Goal: Information Seeking & Learning: Learn about a topic

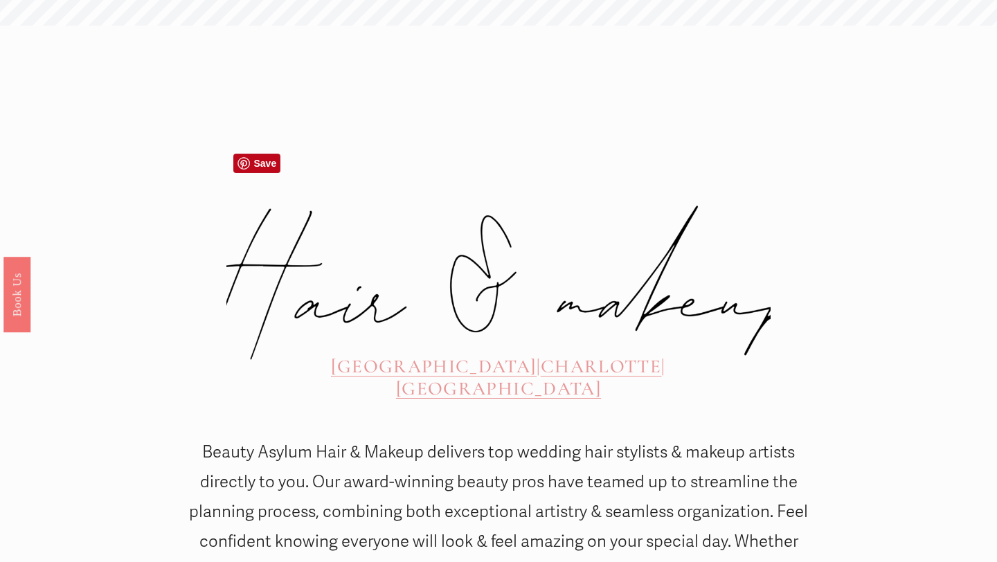
scroll to position [382, 0]
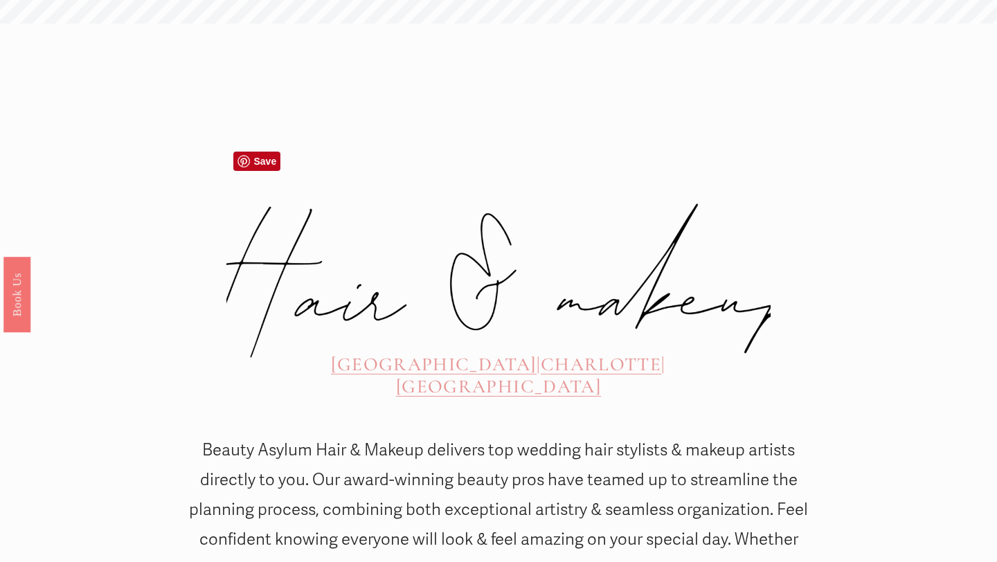
click at [541, 353] on span "CHARLOTTE" at bounding box center [601, 364] width 120 height 23
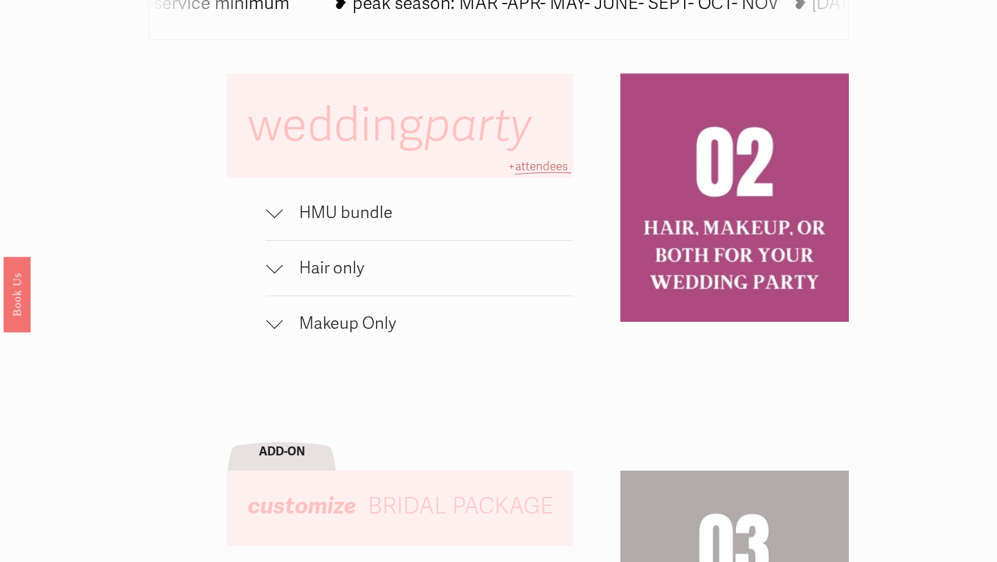
scroll to position [863, 0]
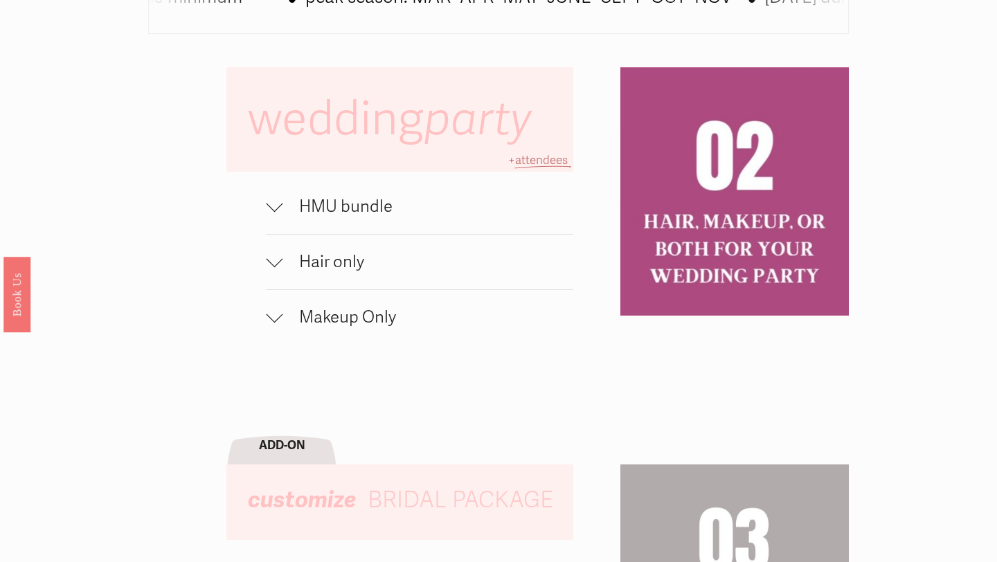
click at [283, 208] on span "HMU bundle" at bounding box center [428, 207] width 291 height 20
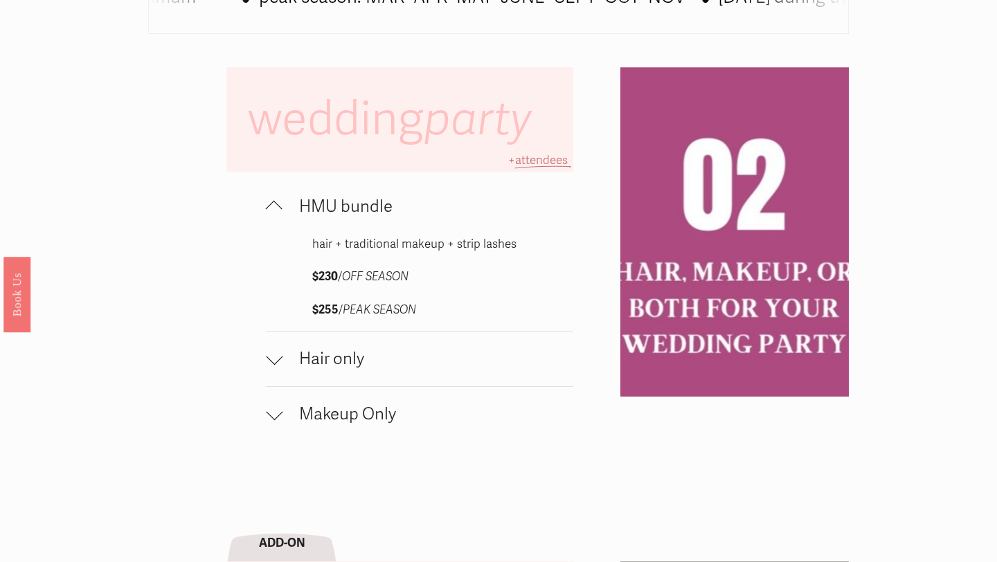
click at [283, 208] on span "HMU bundle" at bounding box center [428, 207] width 291 height 20
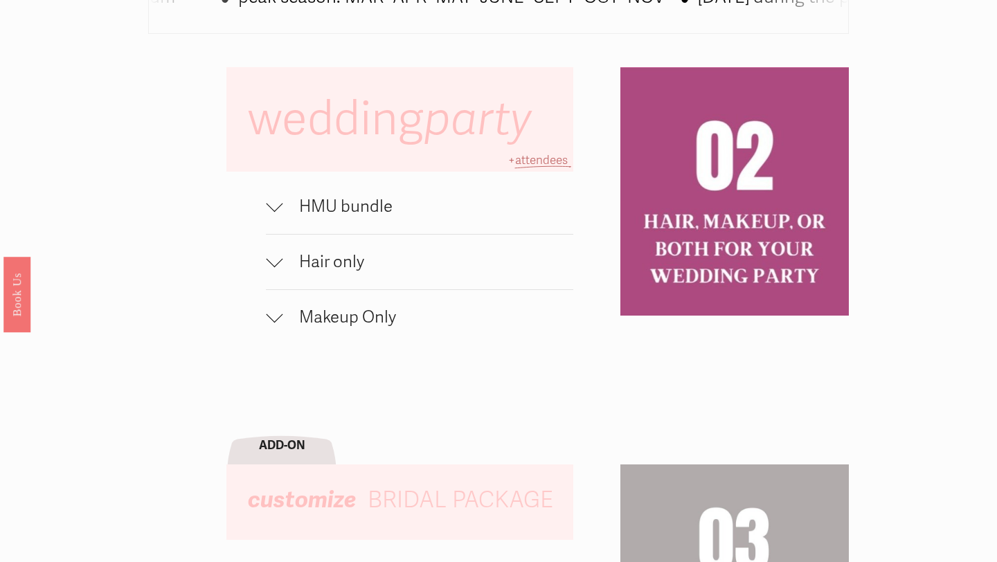
click at [281, 277] on button "Hair only" at bounding box center [419, 262] width 307 height 55
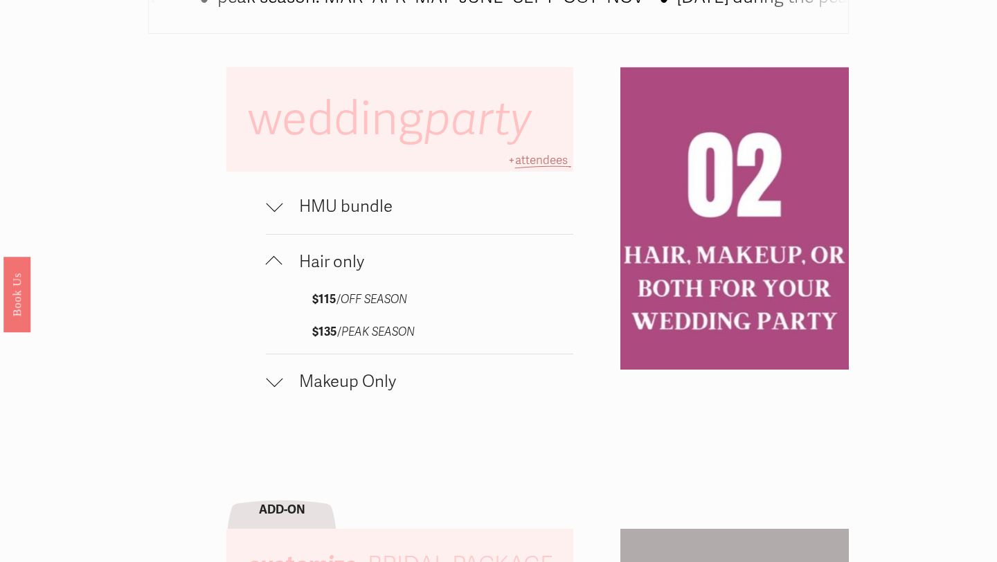
click at [281, 277] on button "Hair only" at bounding box center [419, 262] width 307 height 55
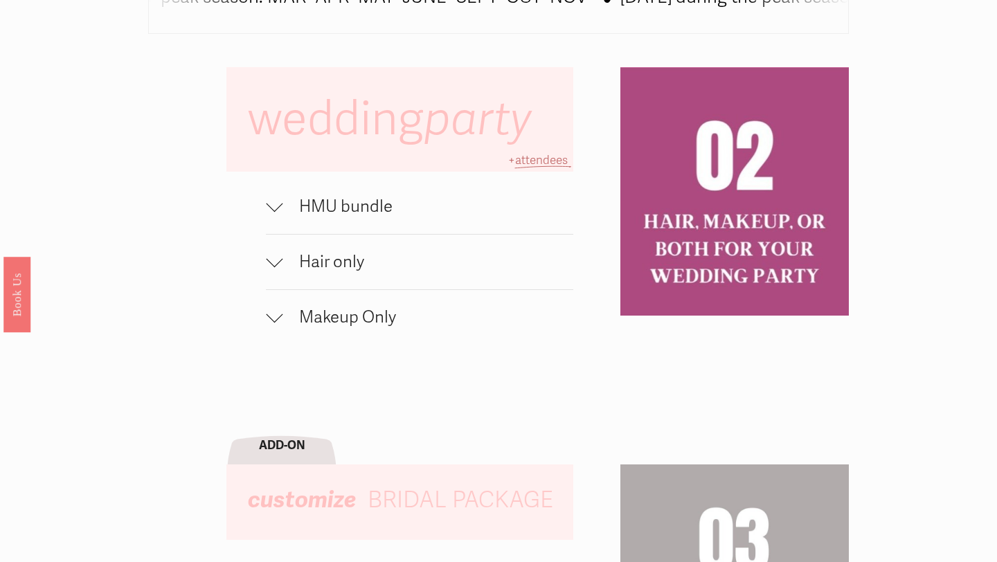
click at [274, 310] on div at bounding box center [274, 314] width 17 height 17
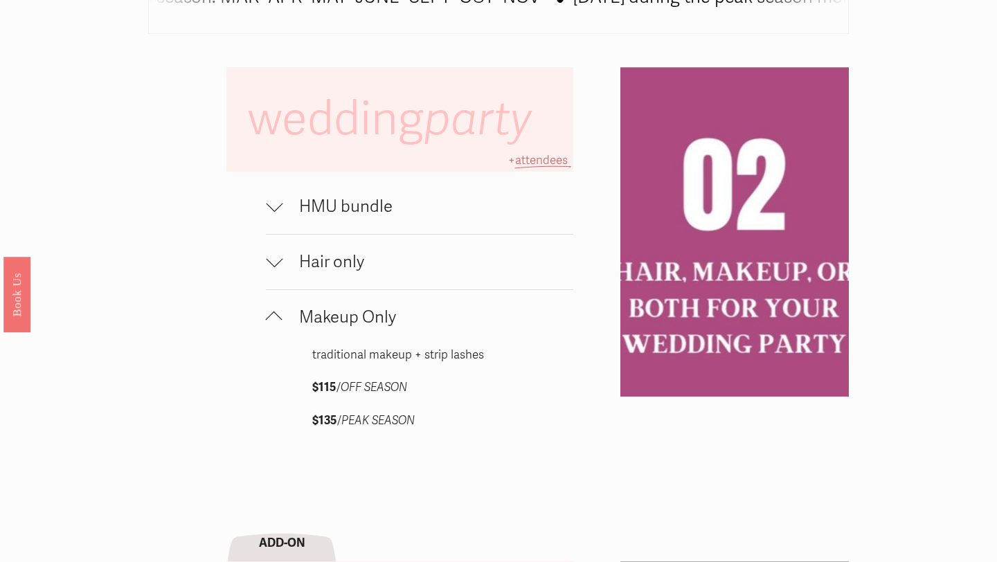
click at [274, 310] on div at bounding box center [274, 317] width 17 height 17
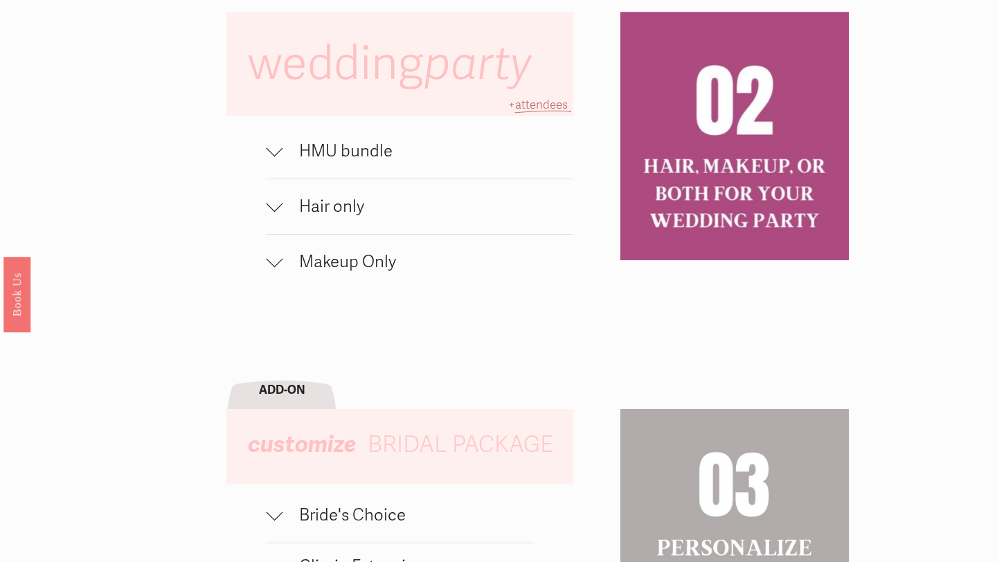
scroll to position [938, 0]
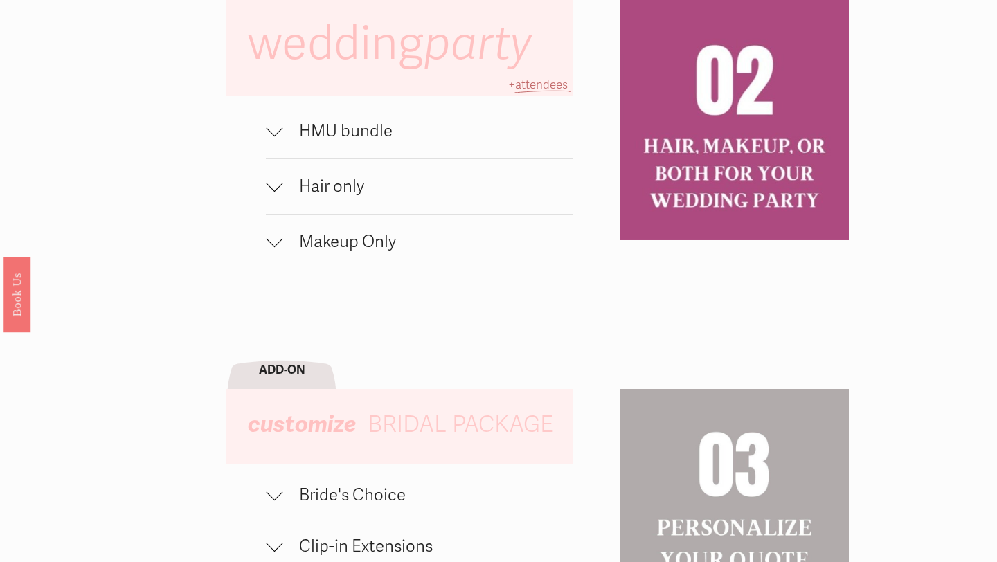
click at [270, 134] on div at bounding box center [274, 131] width 17 height 17
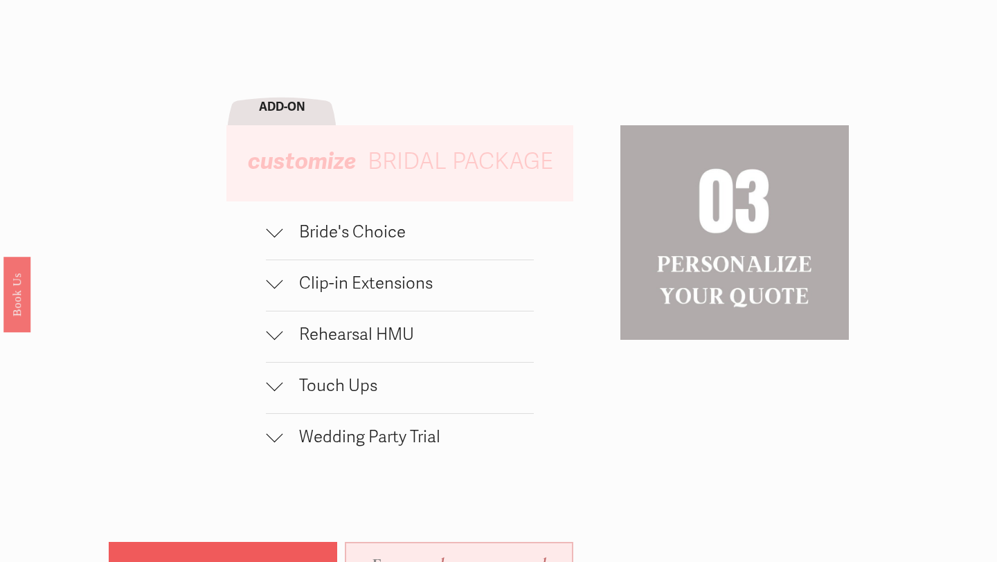
scroll to position [1309, 0]
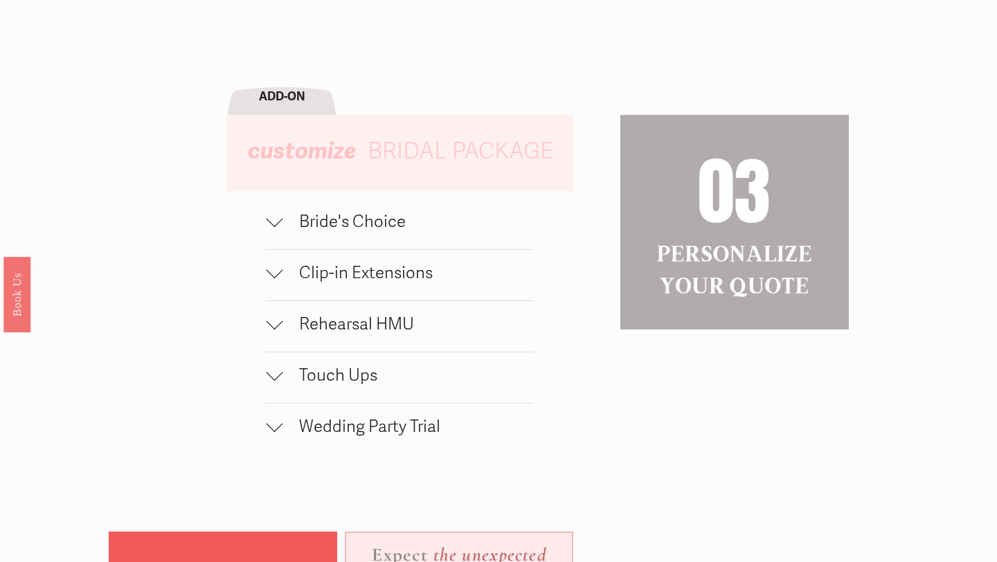
click at [267, 230] on div at bounding box center [274, 221] width 17 height 17
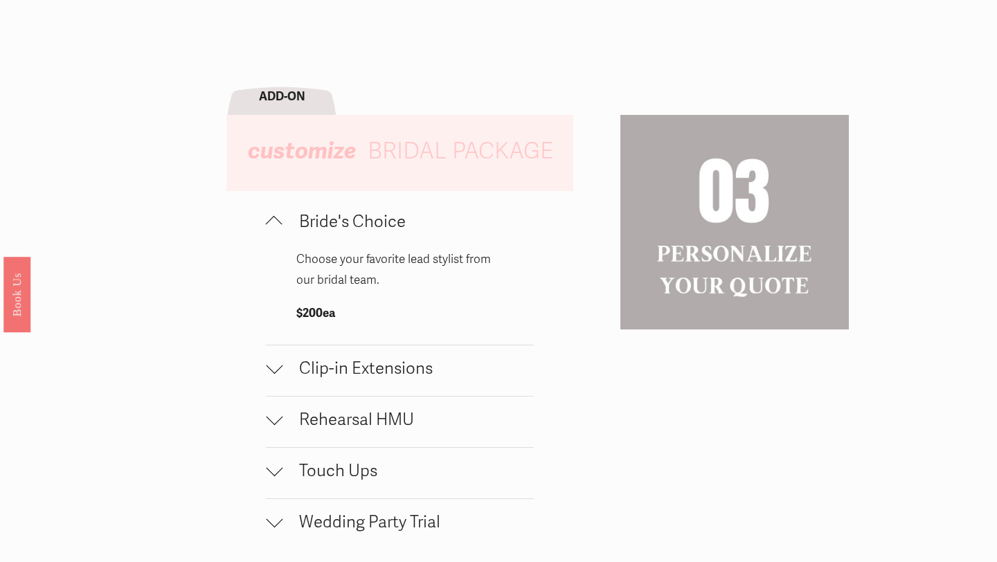
click at [279, 230] on div at bounding box center [274, 221] width 17 height 17
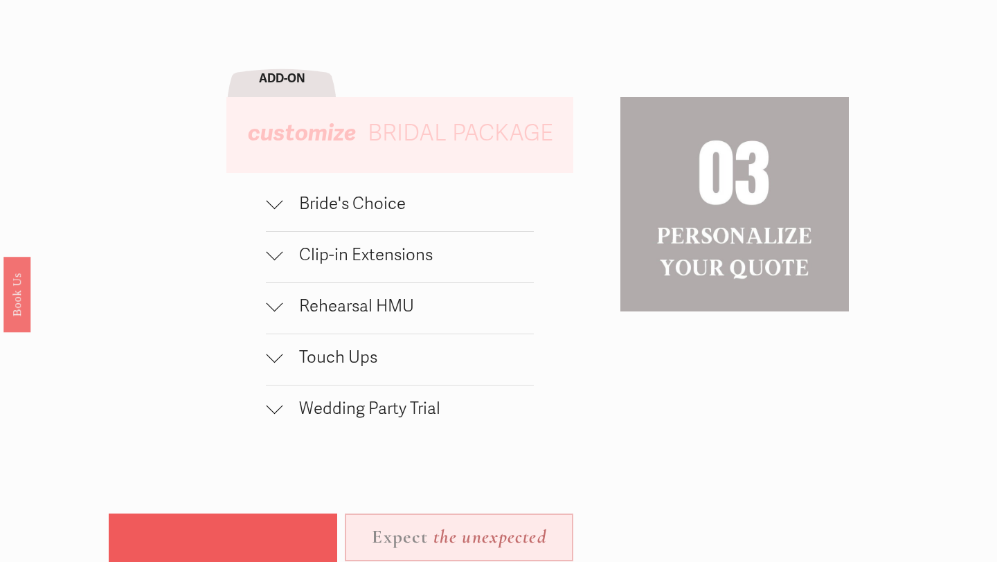
scroll to position [1326, 0]
click at [280, 313] on div at bounding box center [274, 307] width 17 height 17
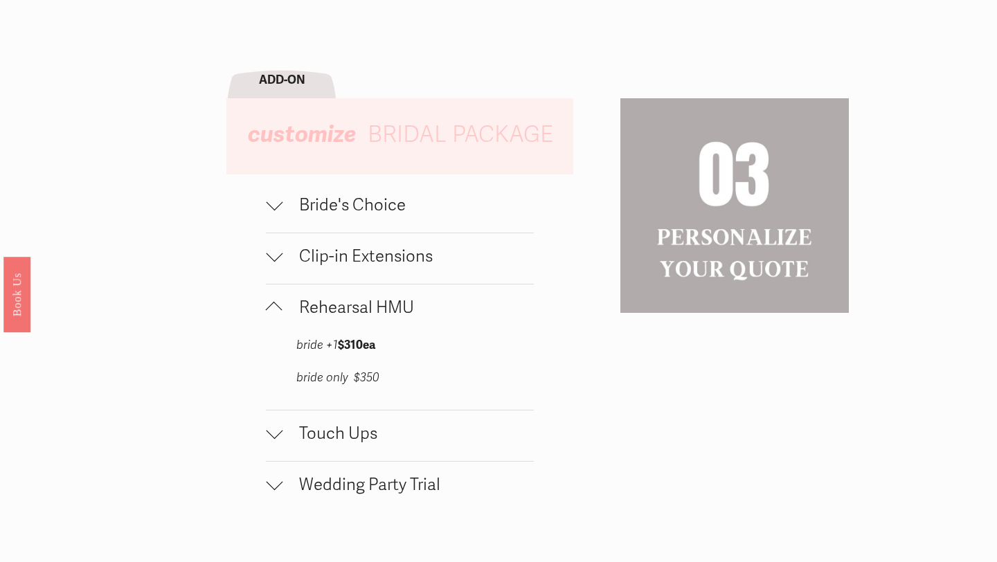
click at [279, 313] on div at bounding box center [274, 310] width 17 height 17
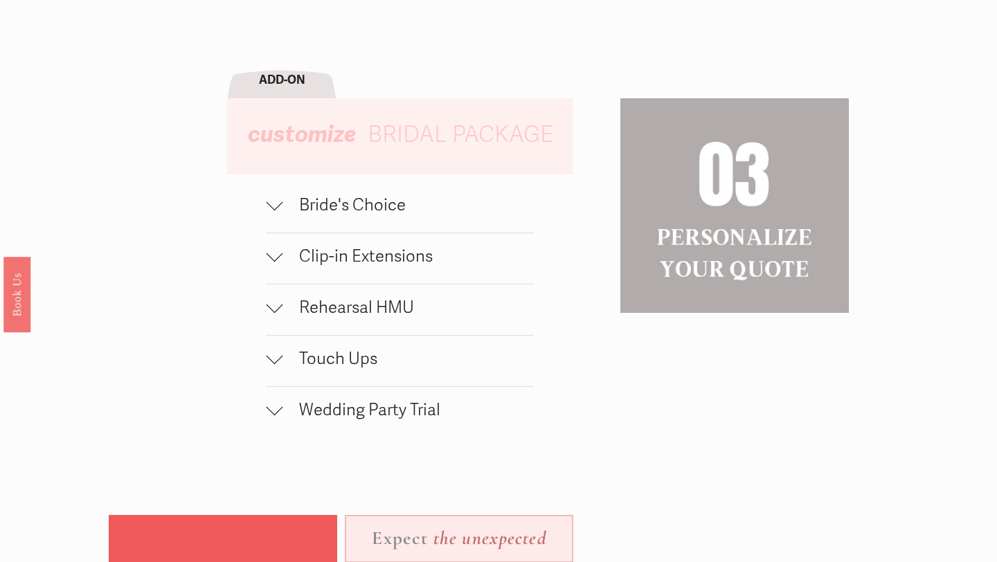
click at [276, 360] on div at bounding box center [274, 356] width 17 height 17
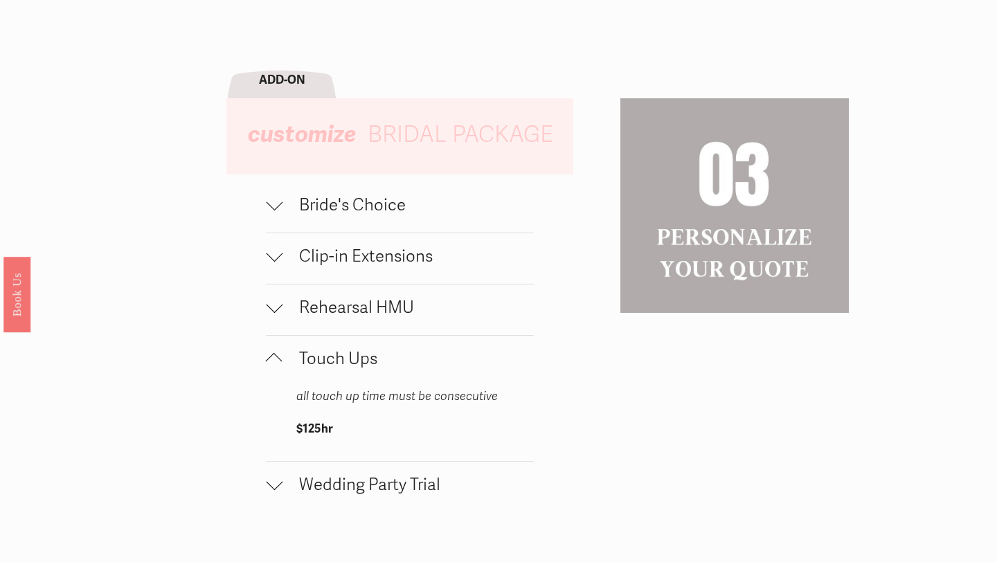
click at [276, 360] on div at bounding box center [274, 361] width 17 height 17
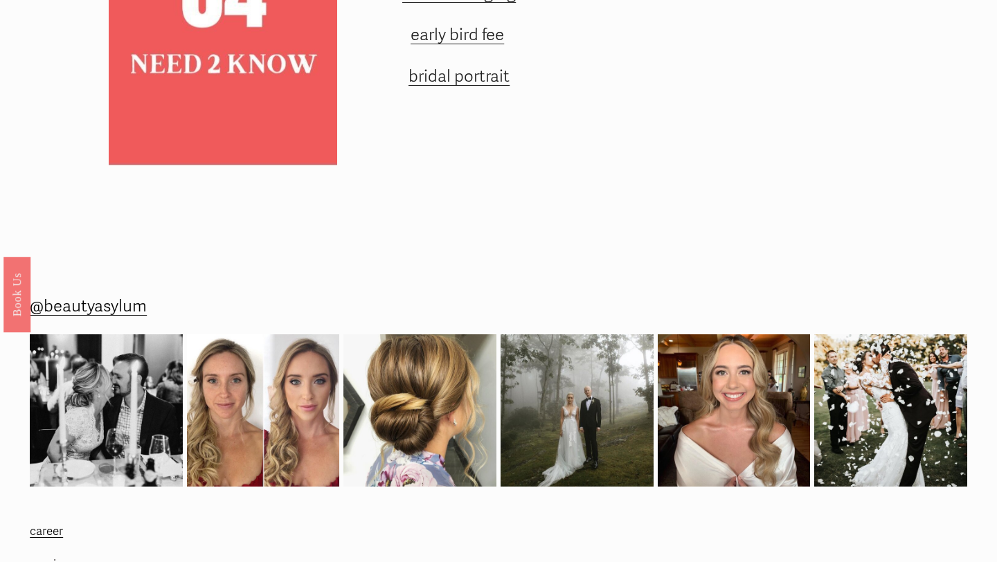
scroll to position [1958, 0]
